Goal: Task Accomplishment & Management: Manage account settings

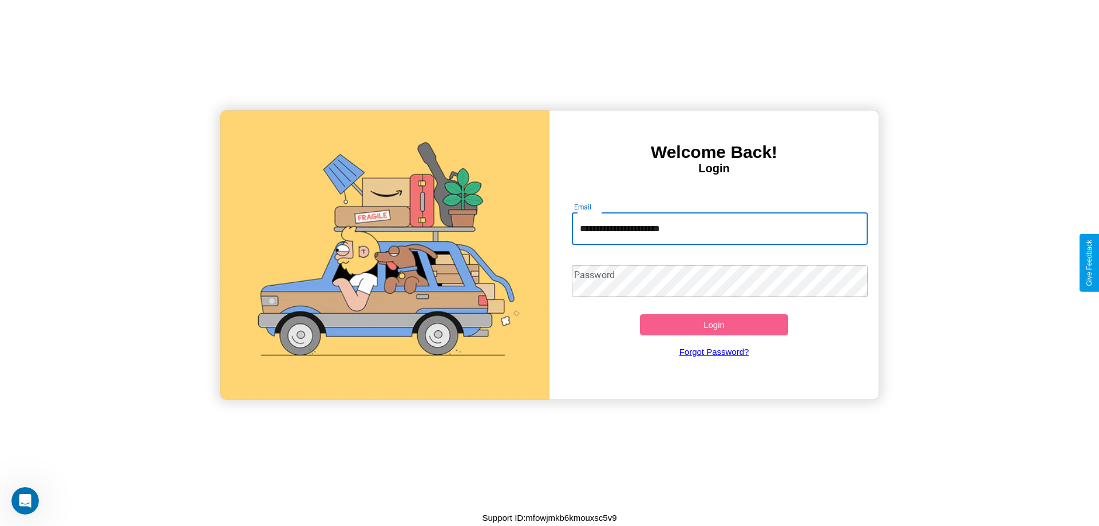
type input "**********"
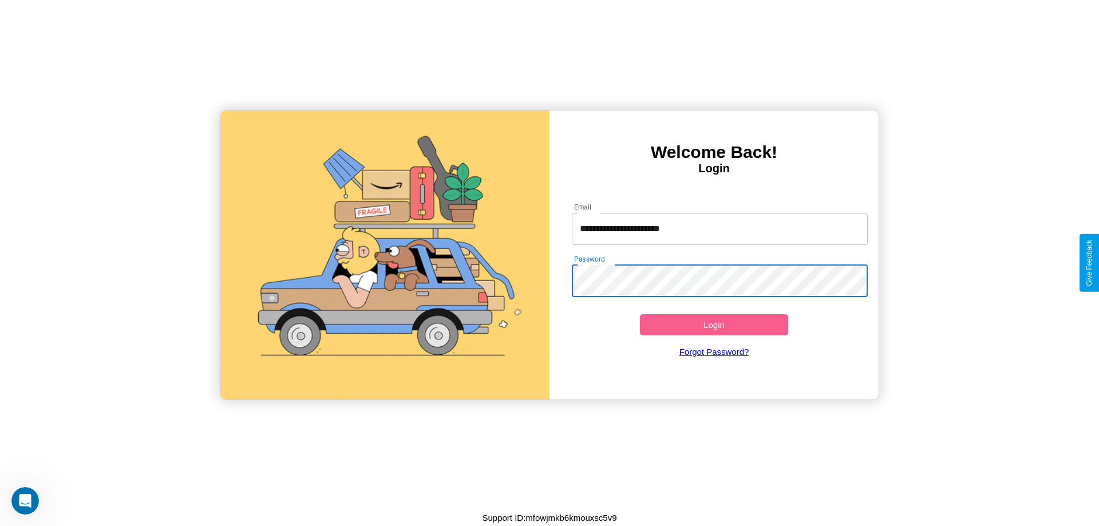
click at [714, 325] on button "Login" at bounding box center [714, 324] width 148 height 21
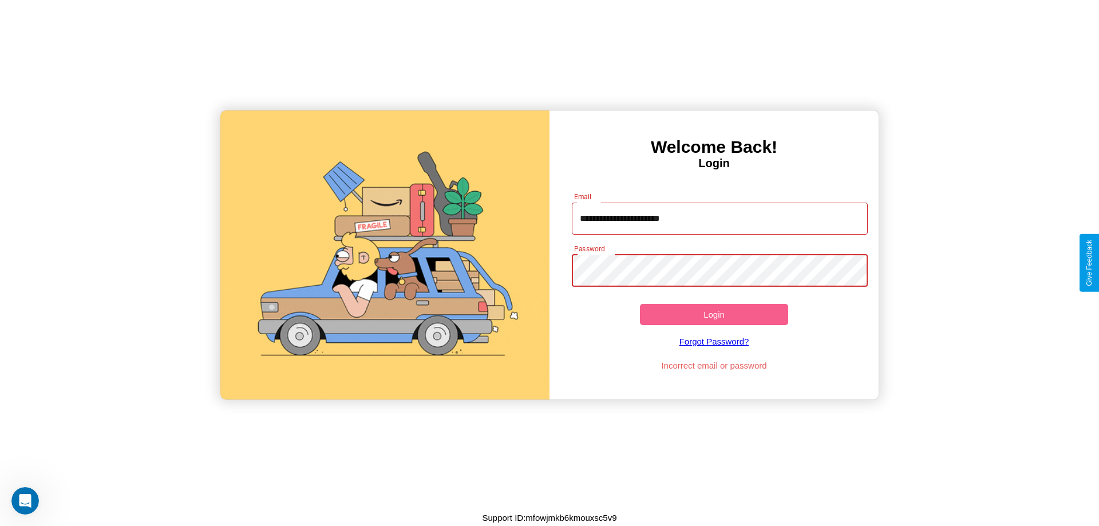
click at [714, 314] on button "Login" at bounding box center [714, 314] width 148 height 21
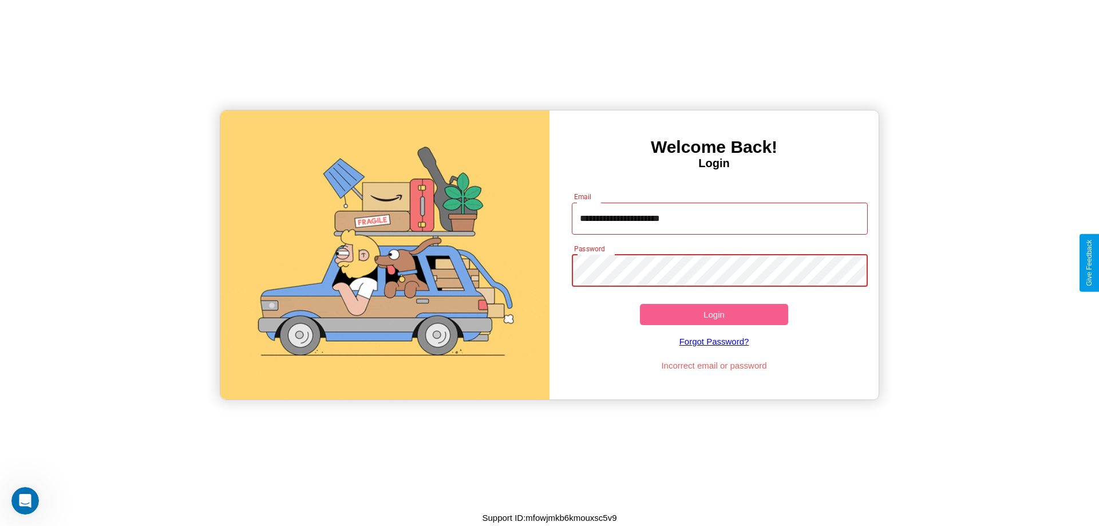
click at [714, 314] on button "Login" at bounding box center [714, 314] width 148 height 21
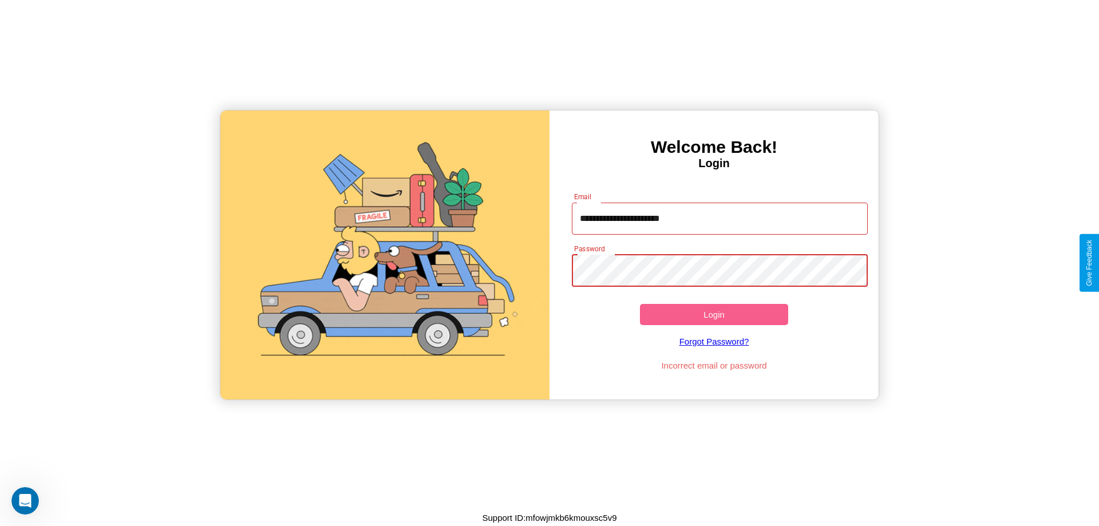
click at [714, 314] on button "Login" at bounding box center [714, 314] width 148 height 21
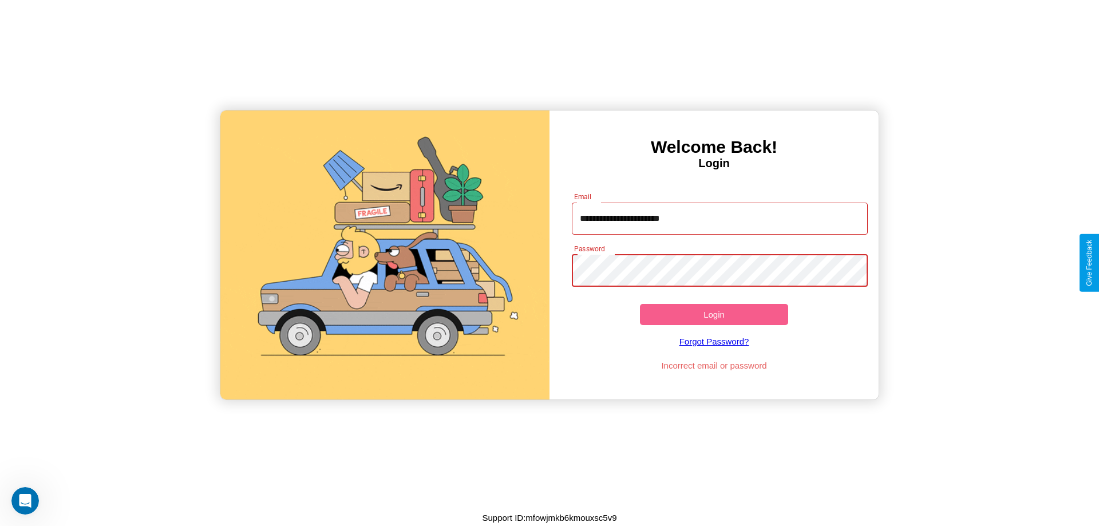
click at [714, 314] on button "Login" at bounding box center [714, 314] width 148 height 21
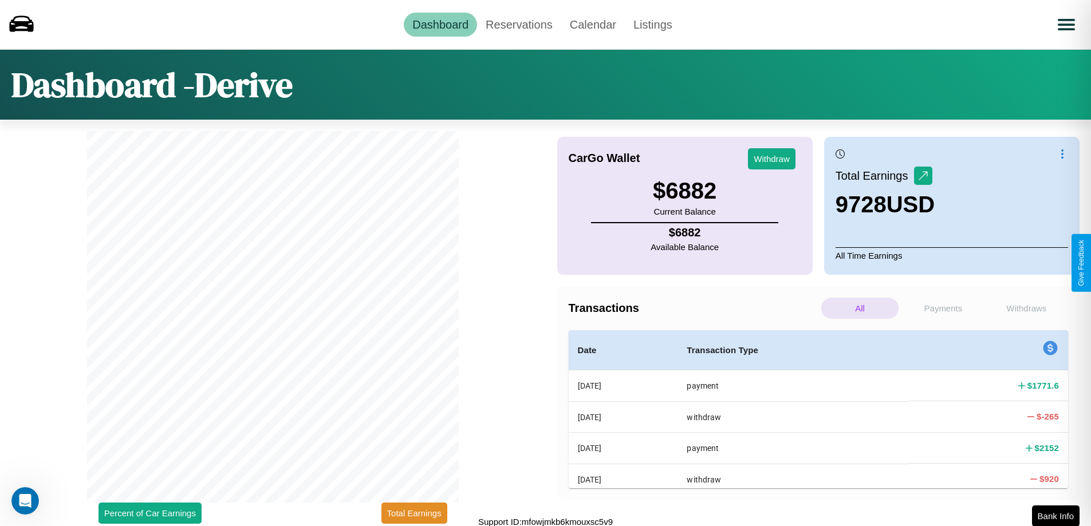
scroll to position [3, 0]
